Goal: Task Accomplishment & Management: Complete application form

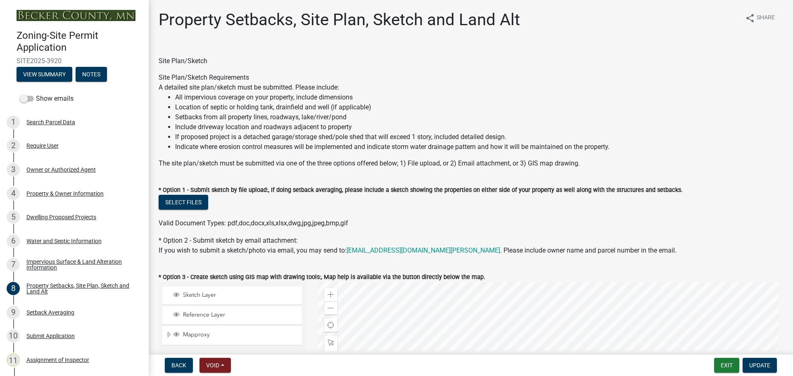
select select "7b13c63f-e699-4112-b373-98fbd28ec536"
select select "ad3f1f1c-7656-4cfc-b9d8-d6dc1c91b001"
select select "b56a4575-9846-47cf-8067-c59a4853da22"
select select "12f785fb-c378-4b18-841c-21c73dc99083"
select select "e8ab2dc3-aa3f-46f3-9b4a-37eb25ad84af"
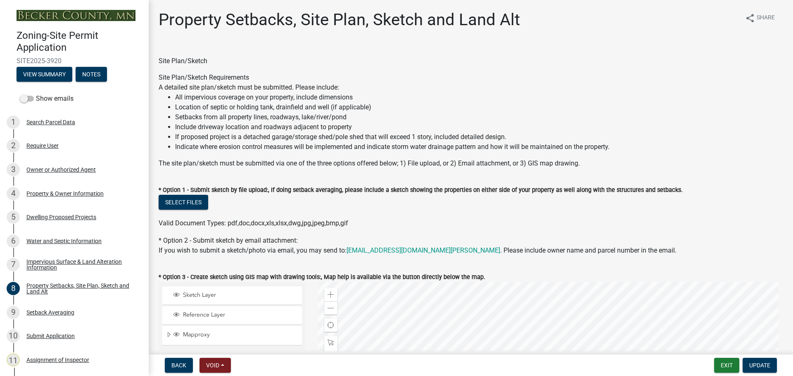
select select "27b2a8b4-abf6-463e-8c0c-7c5d2b4fe26f"
select select "5ad4ab64-b44e-481c-9000-9e5907aa74e1"
select select "a96800da-4e88-4c62-b1ff-2cd17f9e3346"
select select "c8b8ea71-7088-4e87-a493-7bc88cc2835b"
select select "1418c7e3-4054-4b00-84b5-d09b9560f30a"
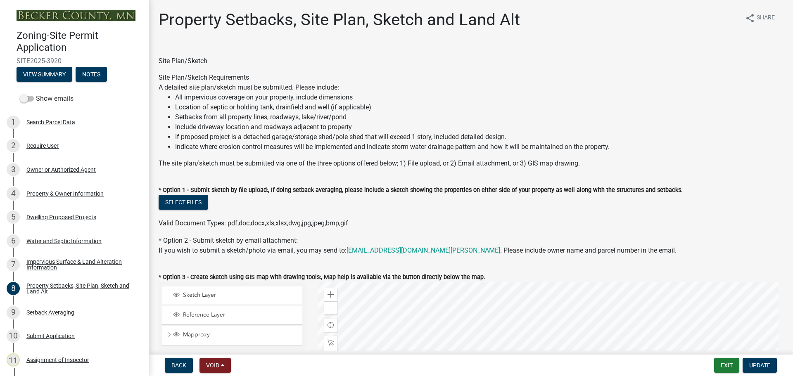
select select "f51aecae-0421-4f67-bd2d-0cff8a85c7cd"
drag, startPoint x: 288, startPoint y: 133, endPoint x: 281, endPoint y: 47, distance: 85.8
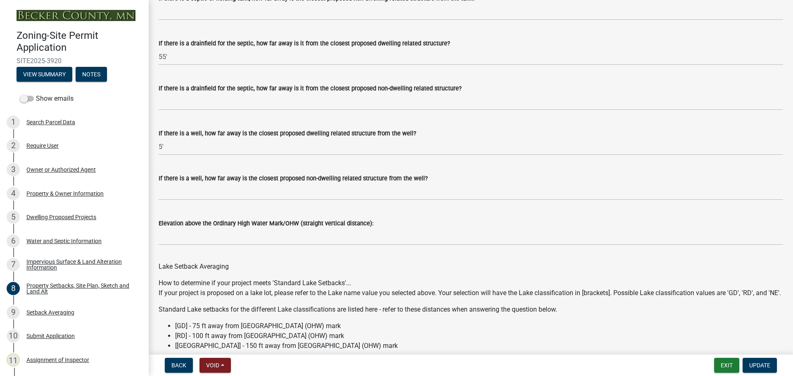
scroll to position [2313, 0]
